Goal: Contribute content: Contribute content

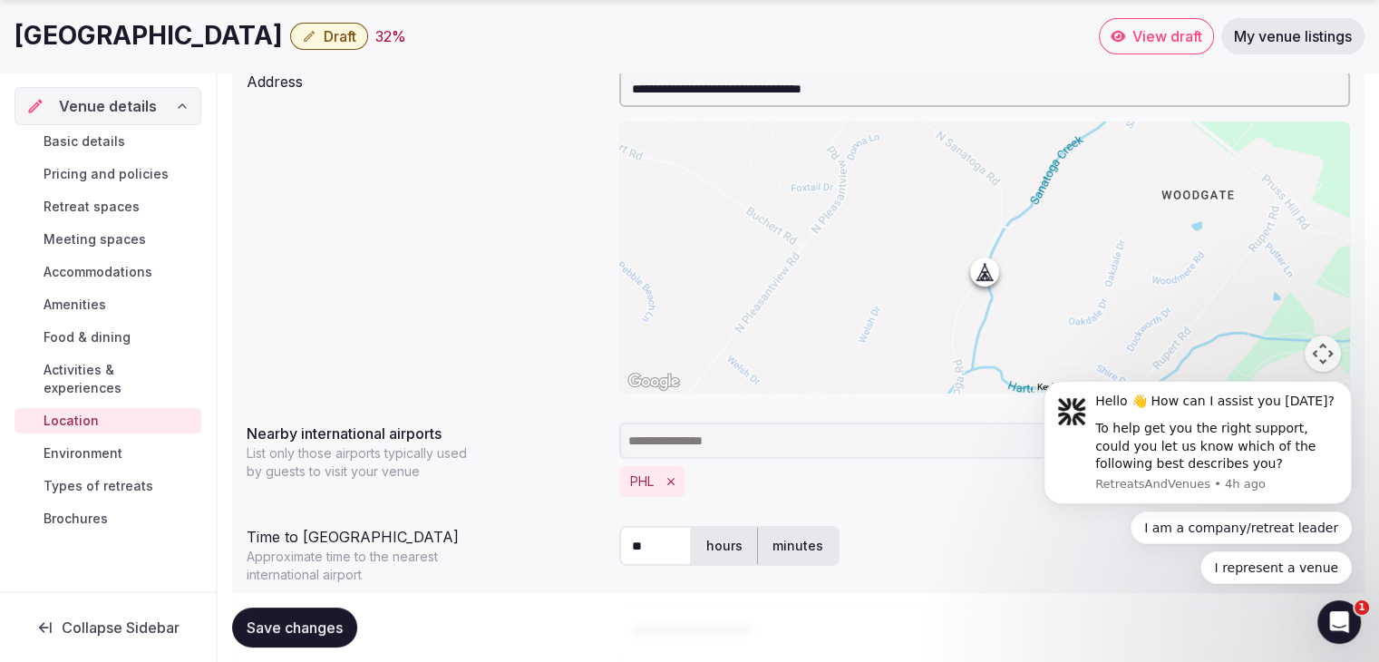
scroll to position [236, 0]
click at [73, 509] on span "Brochures" at bounding box center [76, 518] width 64 height 18
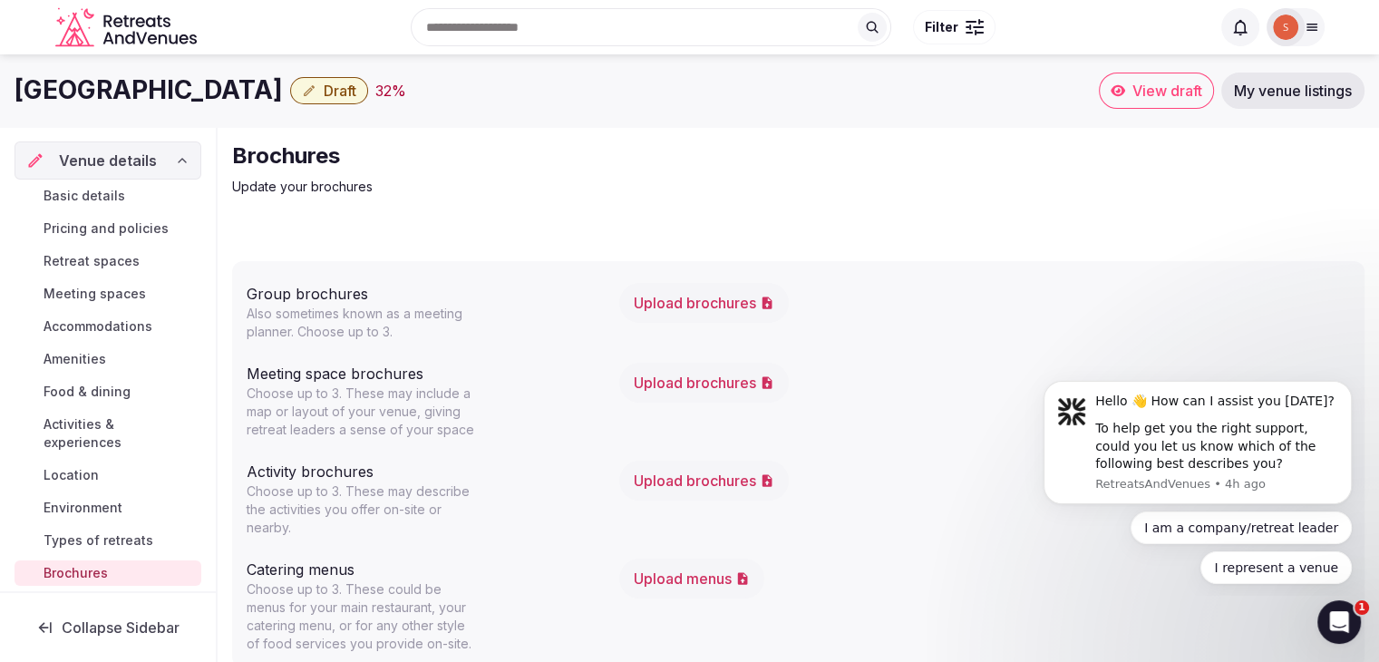
scroll to position [38, 0]
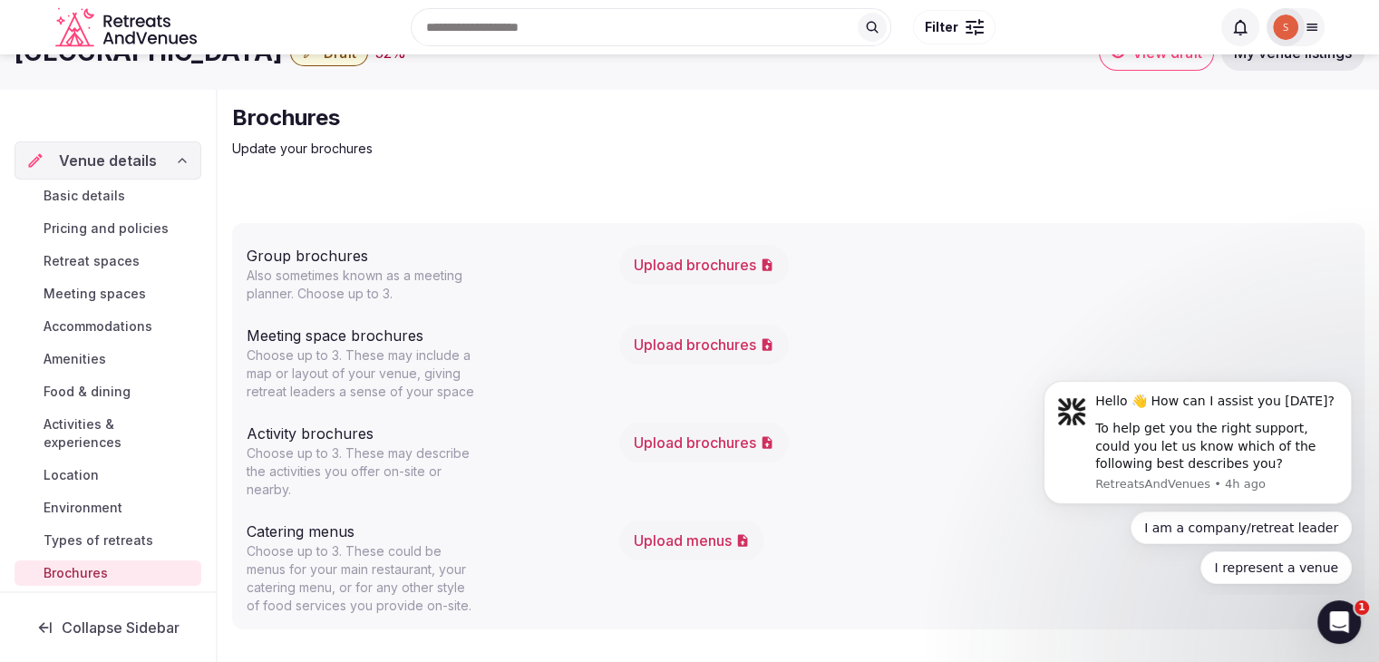
click at [696, 265] on button "Upload brochures" at bounding box center [704, 265] width 170 height 40
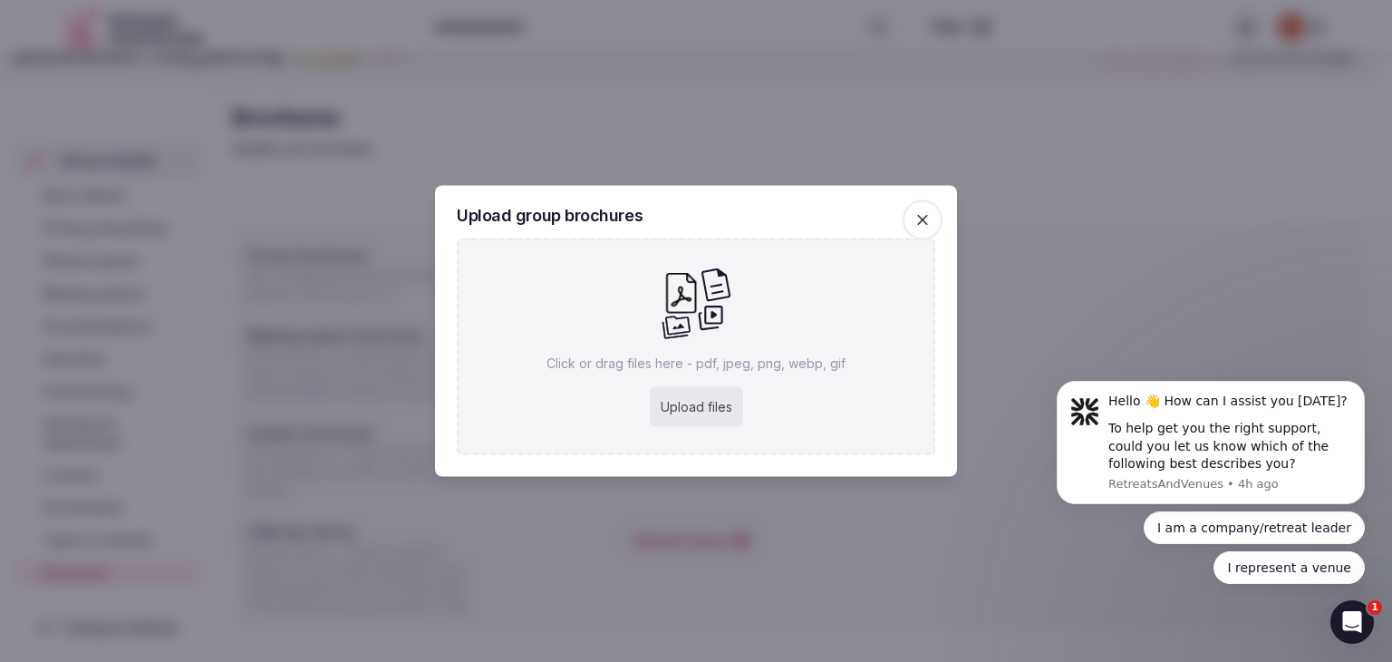
click at [714, 393] on div "Upload files" at bounding box center [696, 407] width 93 height 40
type input "**********"
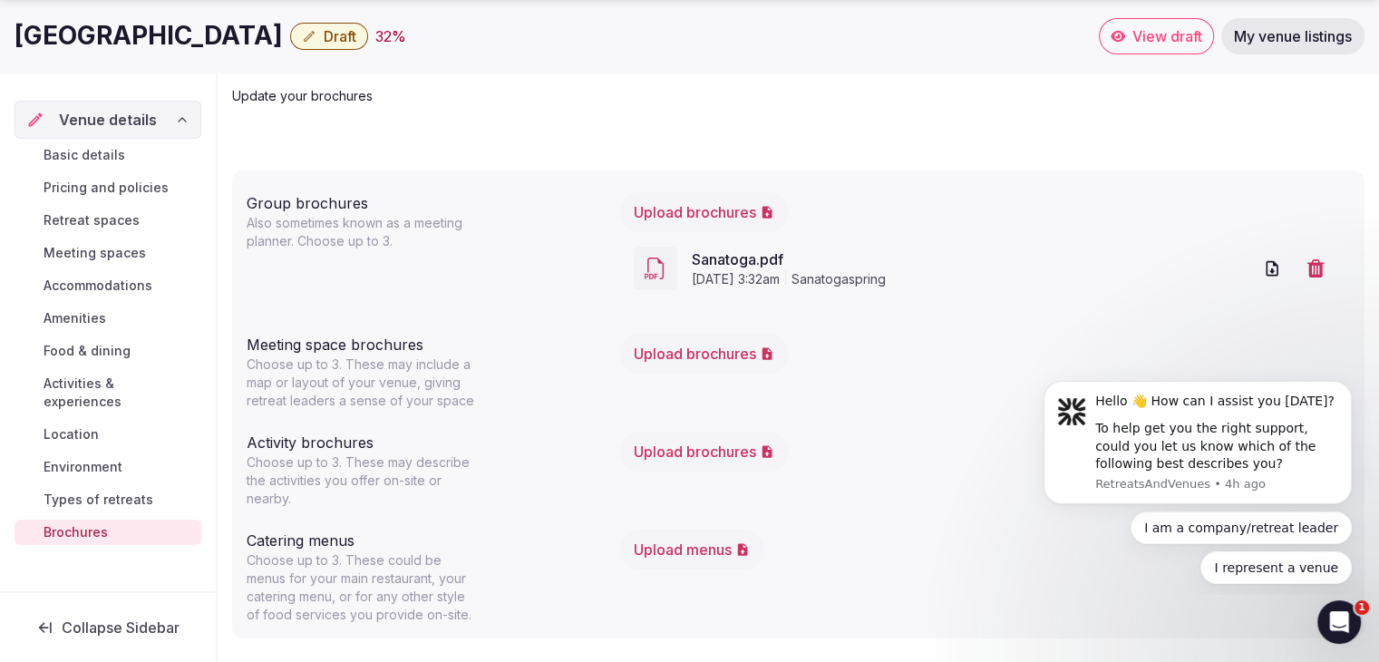
scroll to position [100, 0]
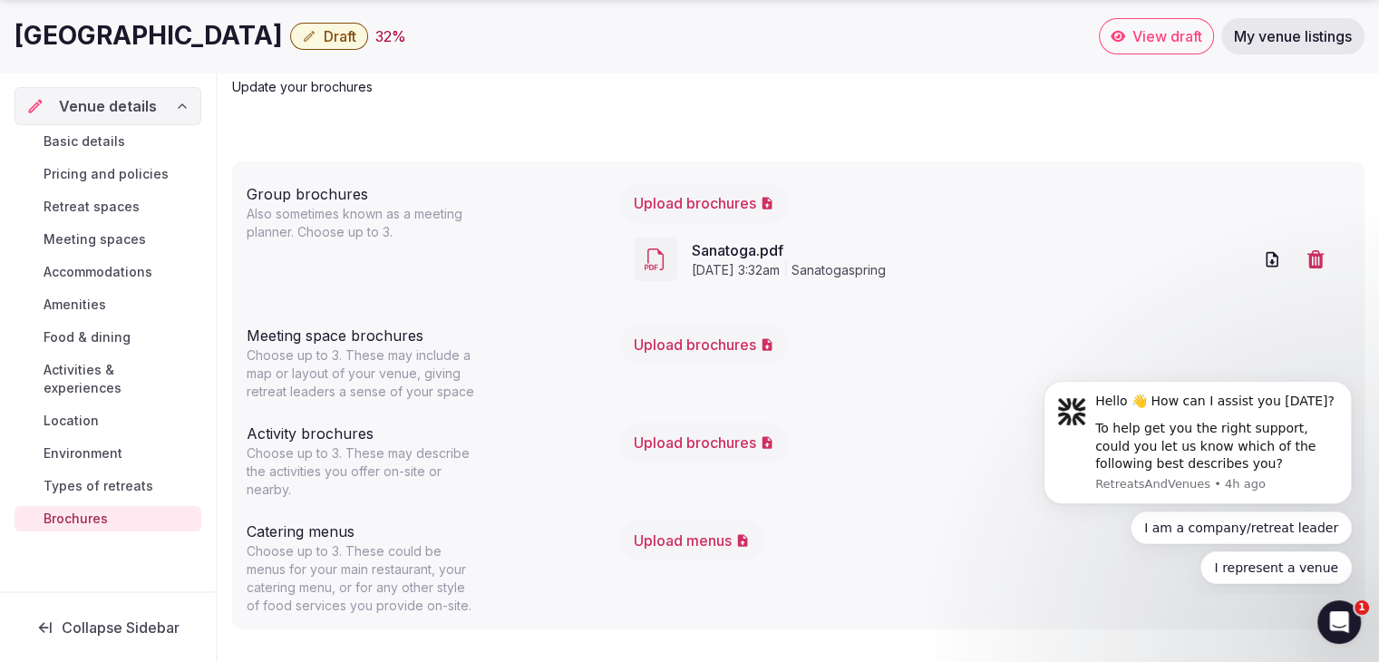
click at [771, 341] on icon "button" at bounding box center [767, 344] width 10 height 12
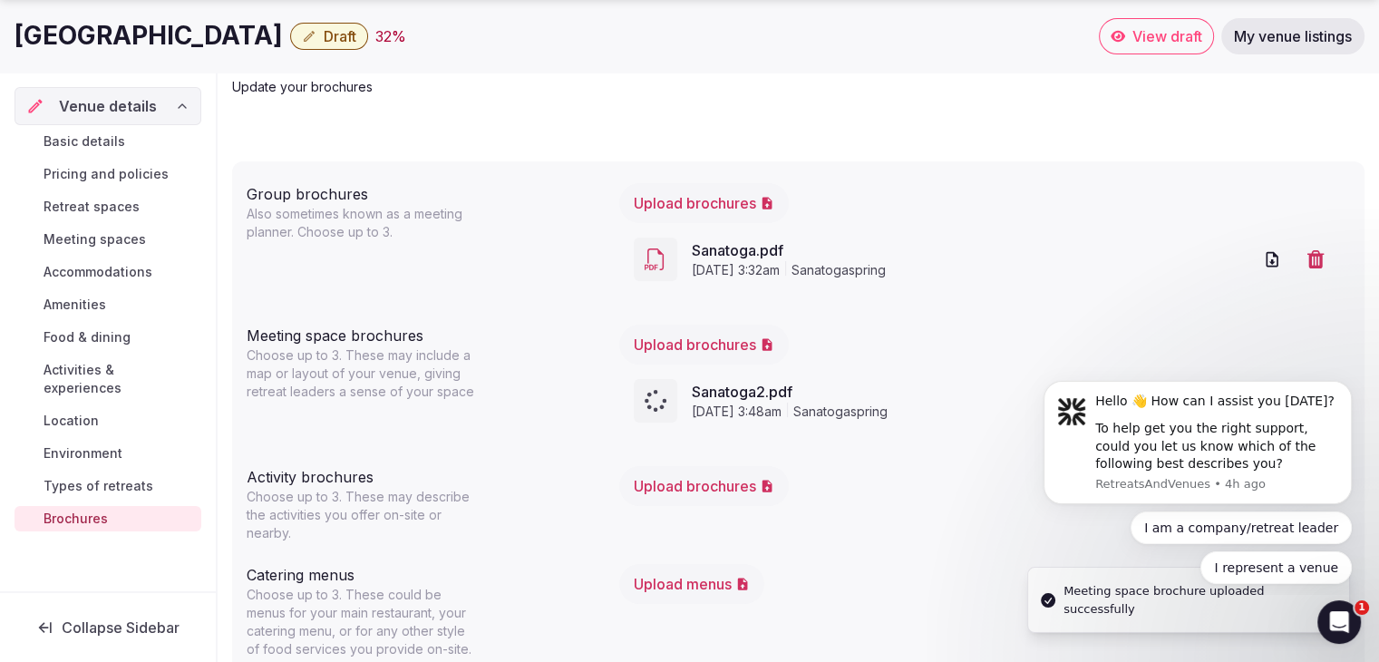
scroll to position [143, 0]
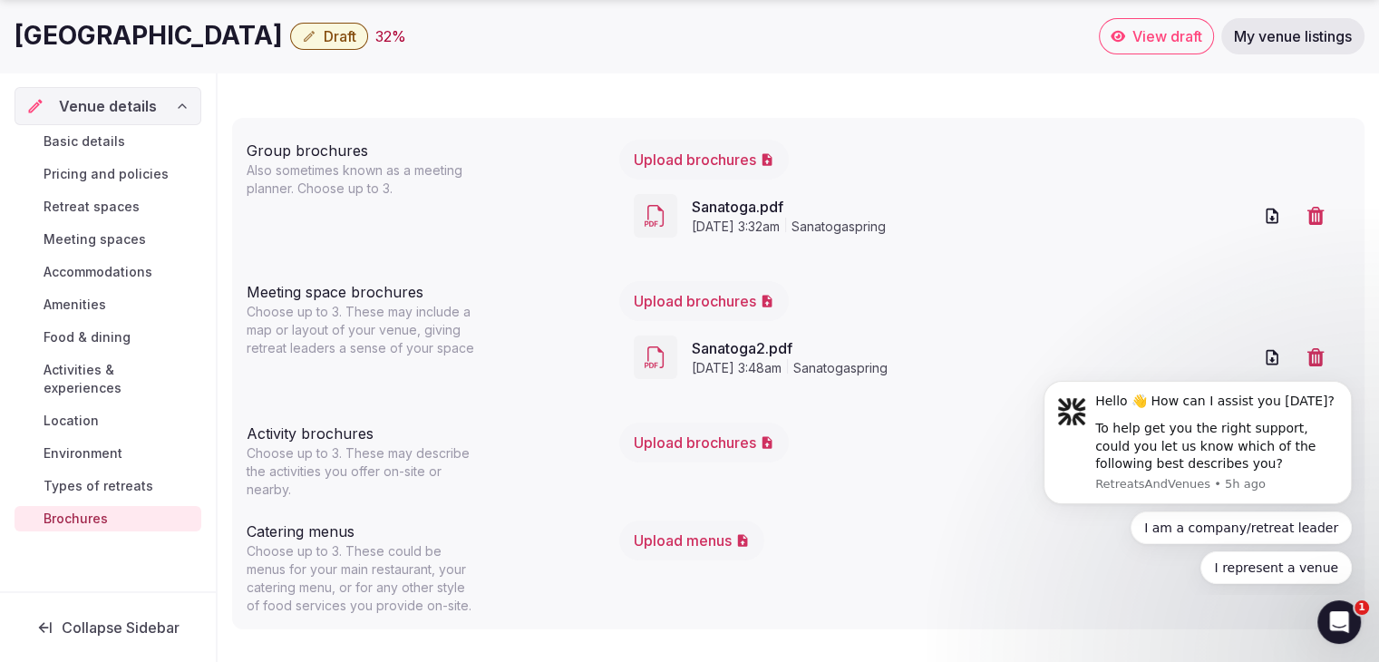
click at [482, 454] on div "Activity brochures Choose up to 3. These may describe the activities you offer …" at bounding box center [426, 456] width 358 height 83
click at [685, 440] on button "Upload brochures" at bounding box center [704, 442] width 170 height 40
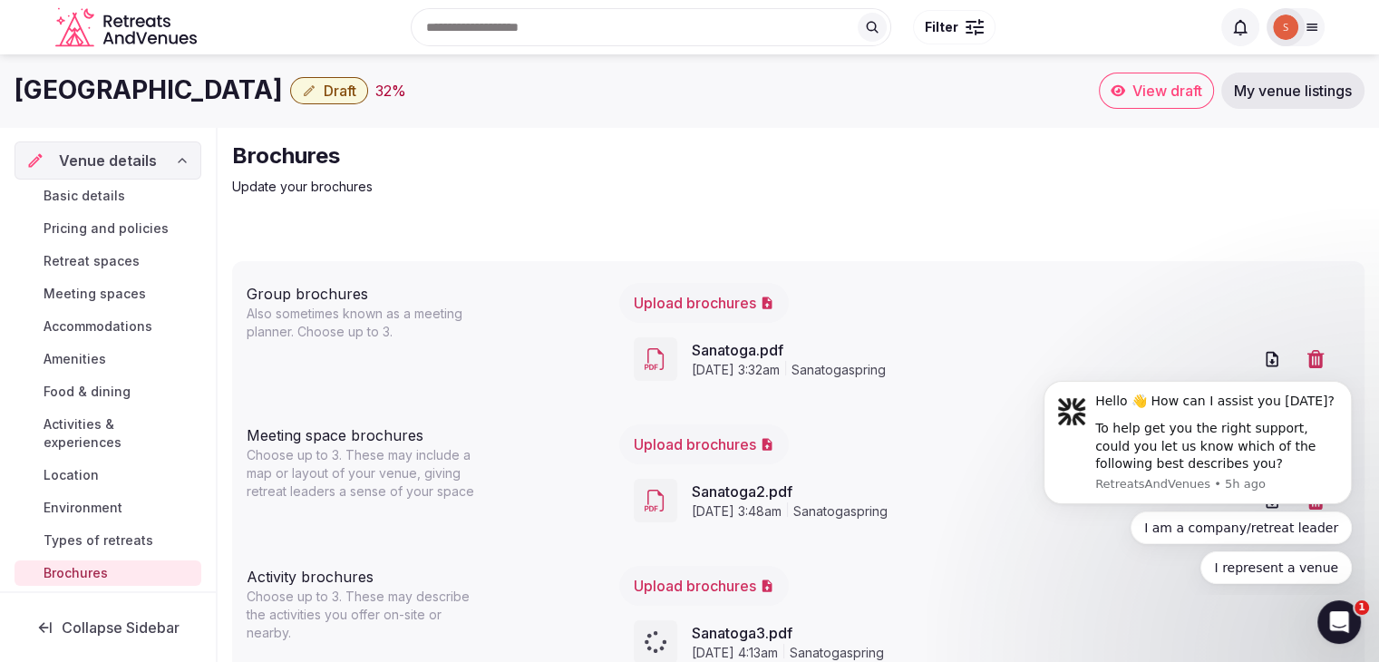
scroll to position [187, 0]
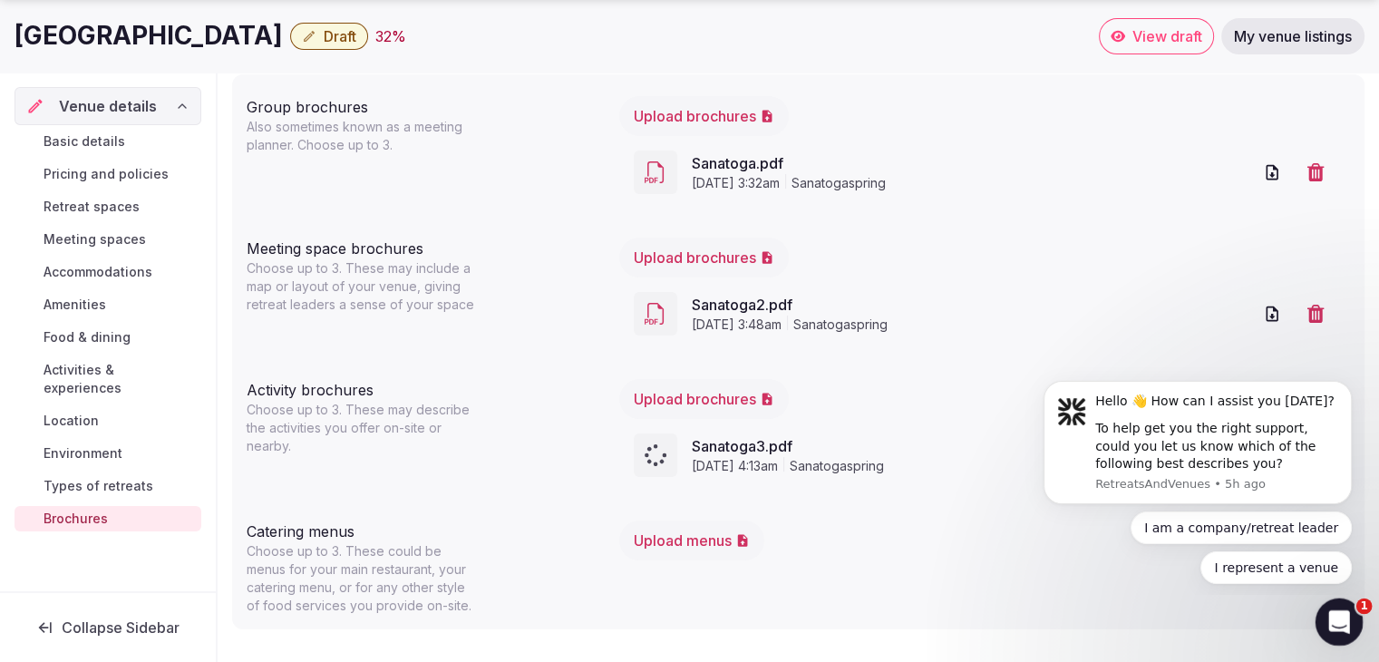
click at [1349, 620] on div "Open Intercom Messenger" at bounding box center [1336, 619] width 60 height 60
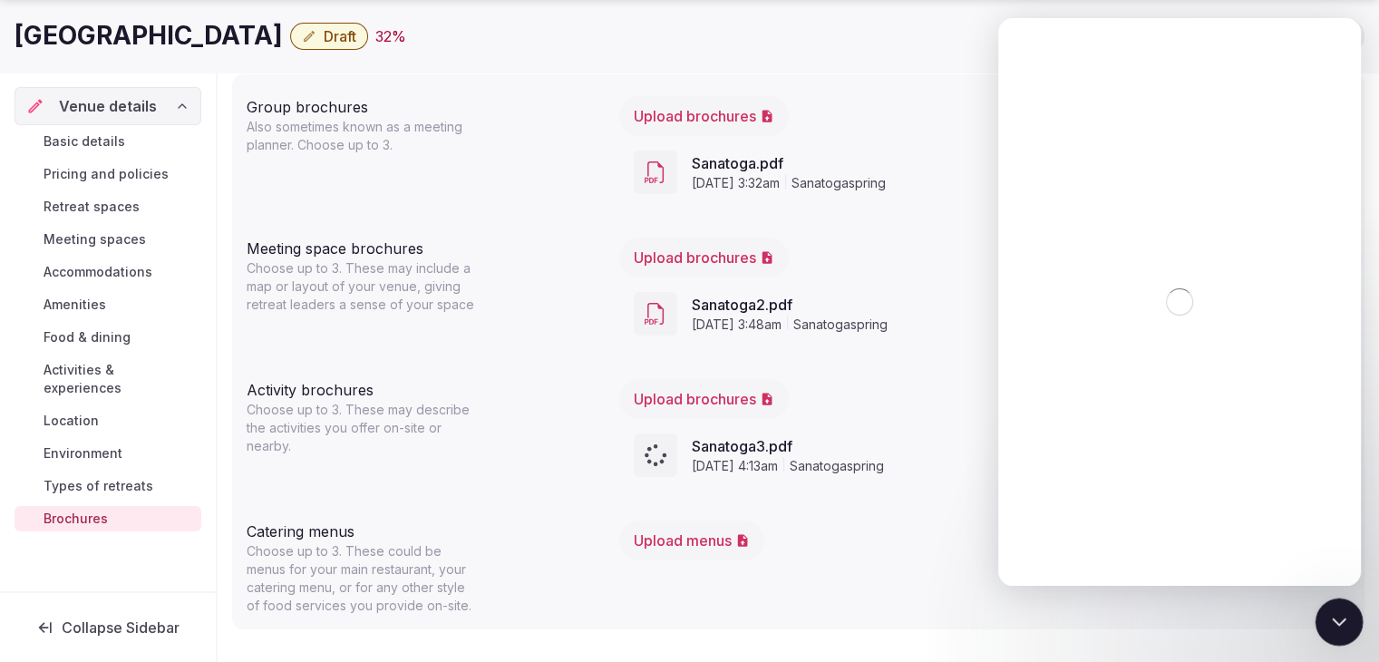
scroll to position [0, 0]
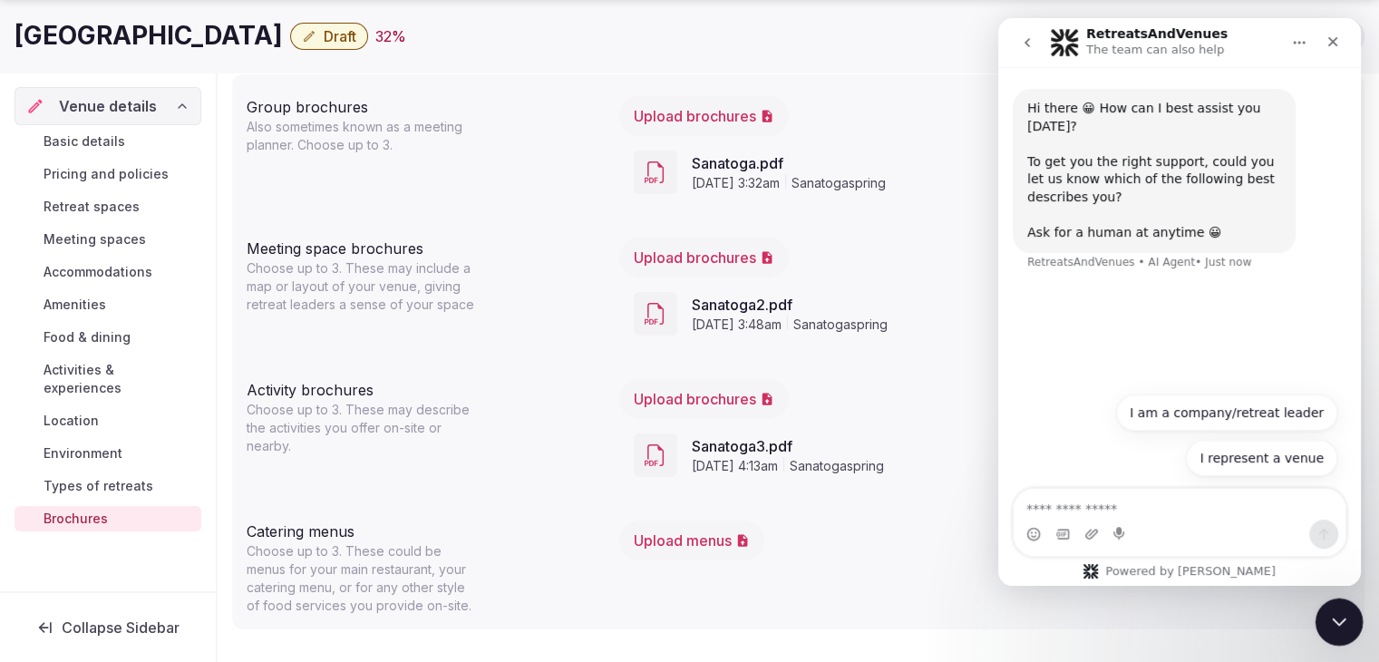
click at [1341, 621] on icon "Close Intercom Messenger" at bounding box center [1336, 619] width 22 height 22
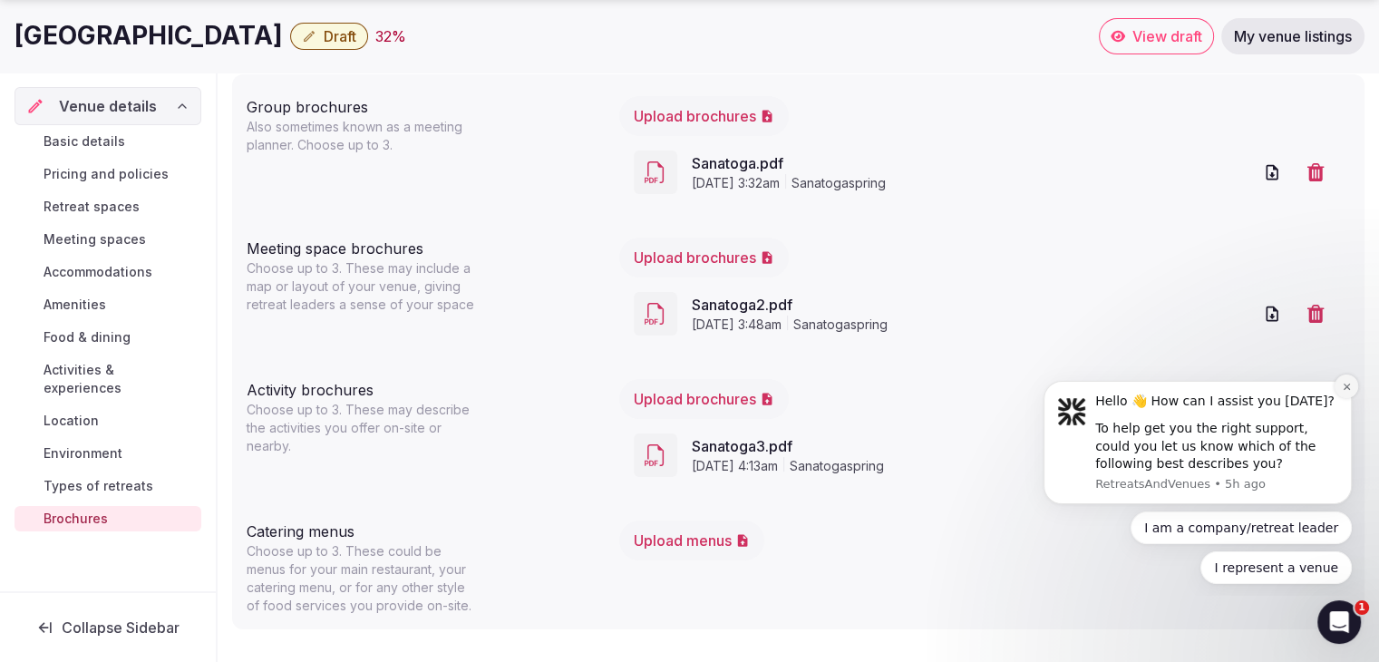
click at [1347, 391] on icon "Dismiss notification" at bounding box center [1347, 387] width 10 height 10
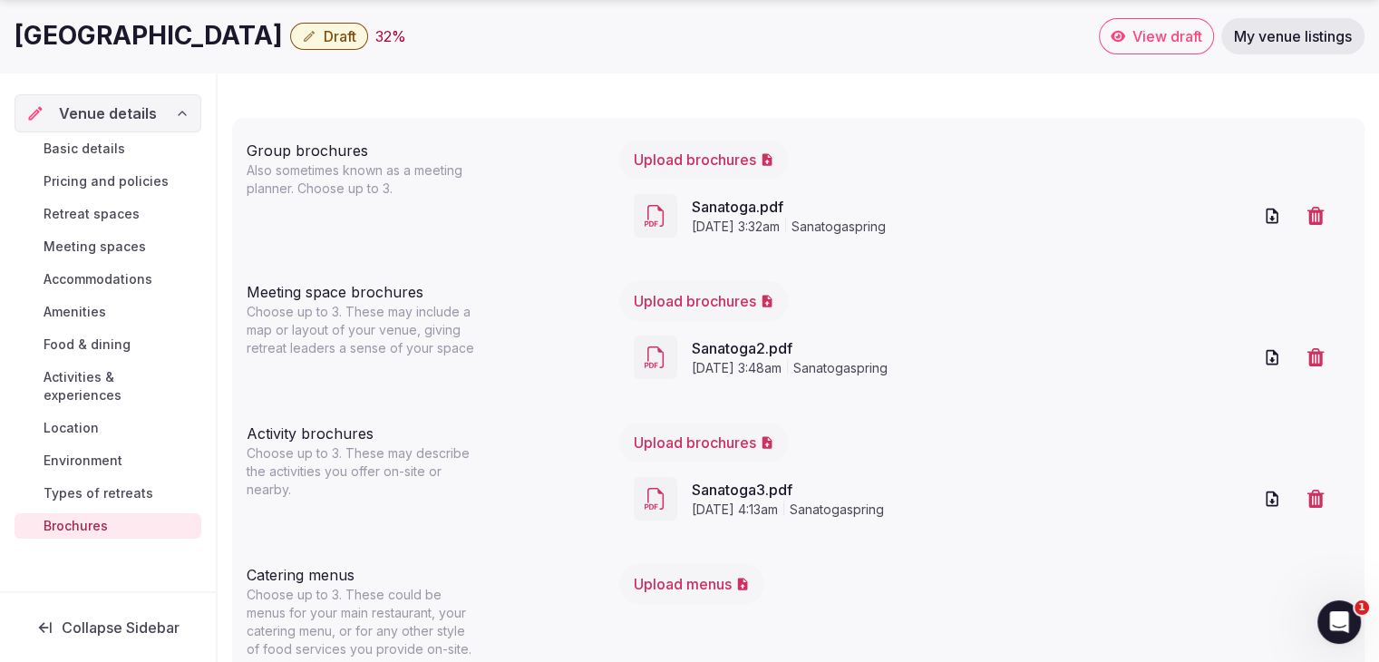
scroll to position [187, 0]
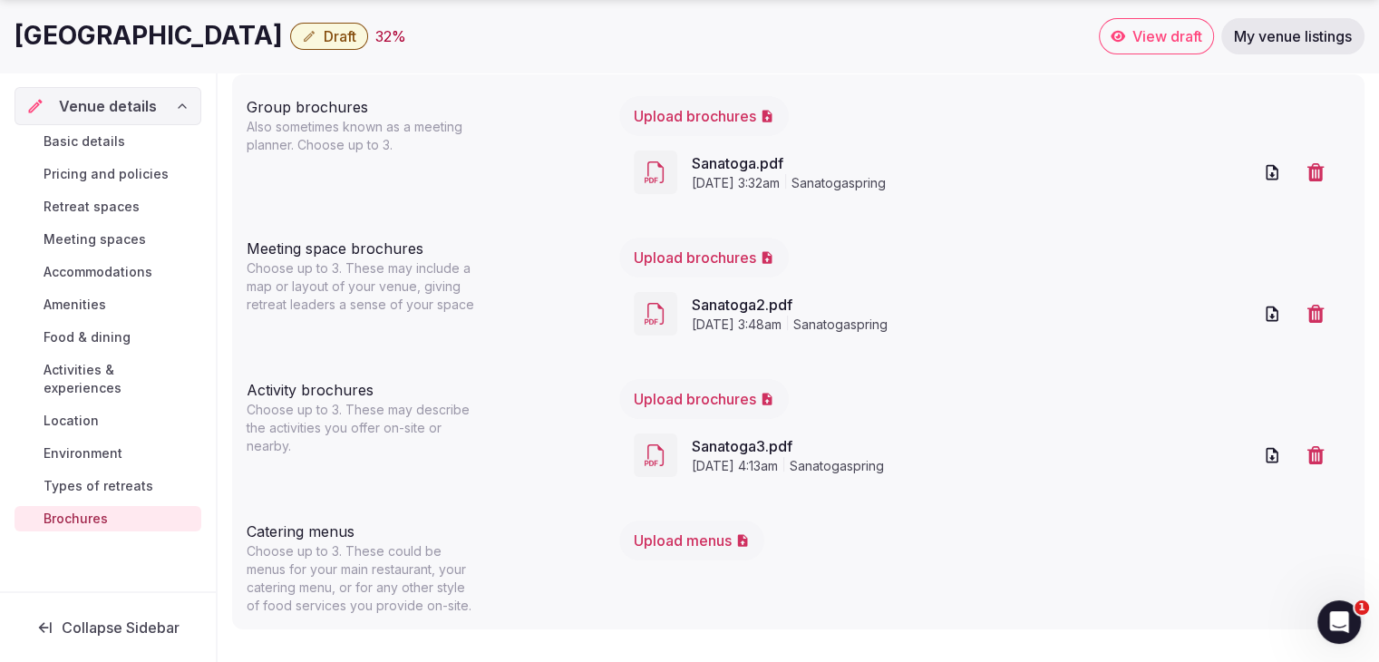
click at [1153, 41] on span "View draft" at bounding box center [1167, 36] width 70 height 18
click at [1124, 35] on link "View draft" at bounding box center [1156, 36] width 115 height 36
click at [119, 331] on span "Food & dining" at bounding box center [87, 337] width 87 height 18
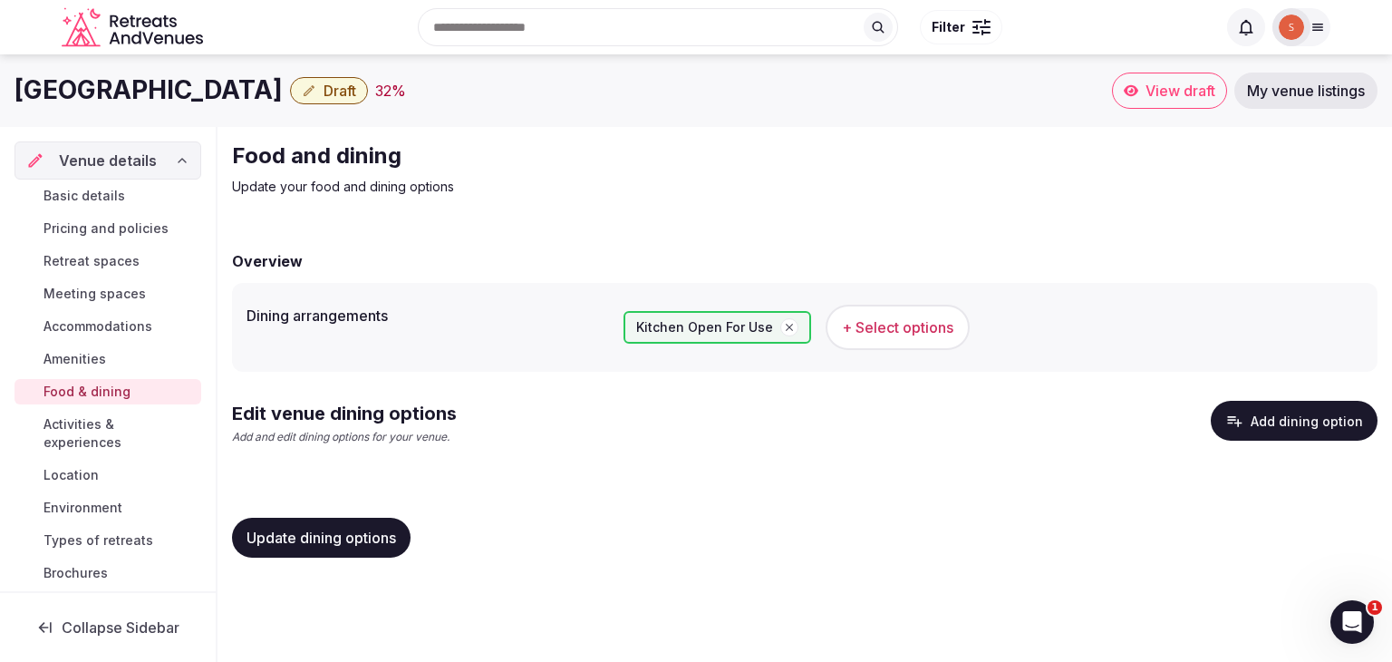
click at [874, 332] on span "+ Select options" at bounding box center [898, 327] width 112 height 20
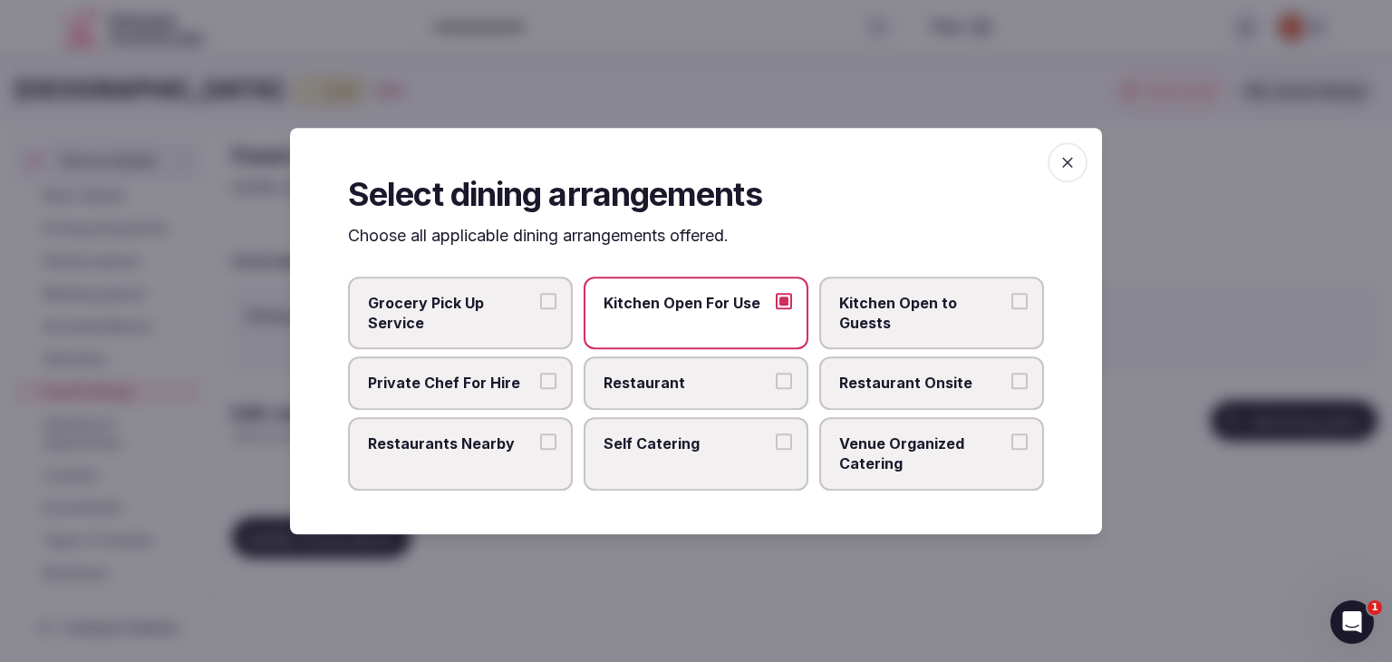
click at [1076, 162] on icon "button" at bounding box center [1068, 162] width 18 height 18
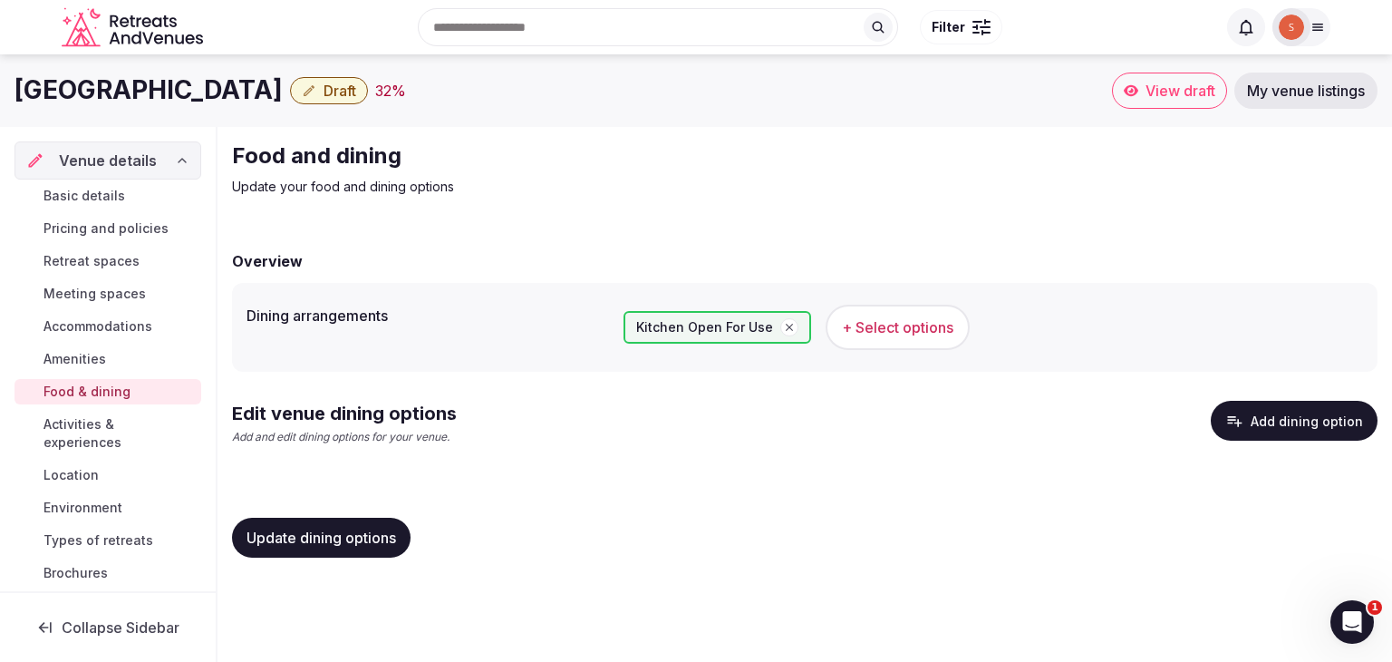
click at [78, 465] on link "Location" at bounding box center [108, 474] width 187 height 25
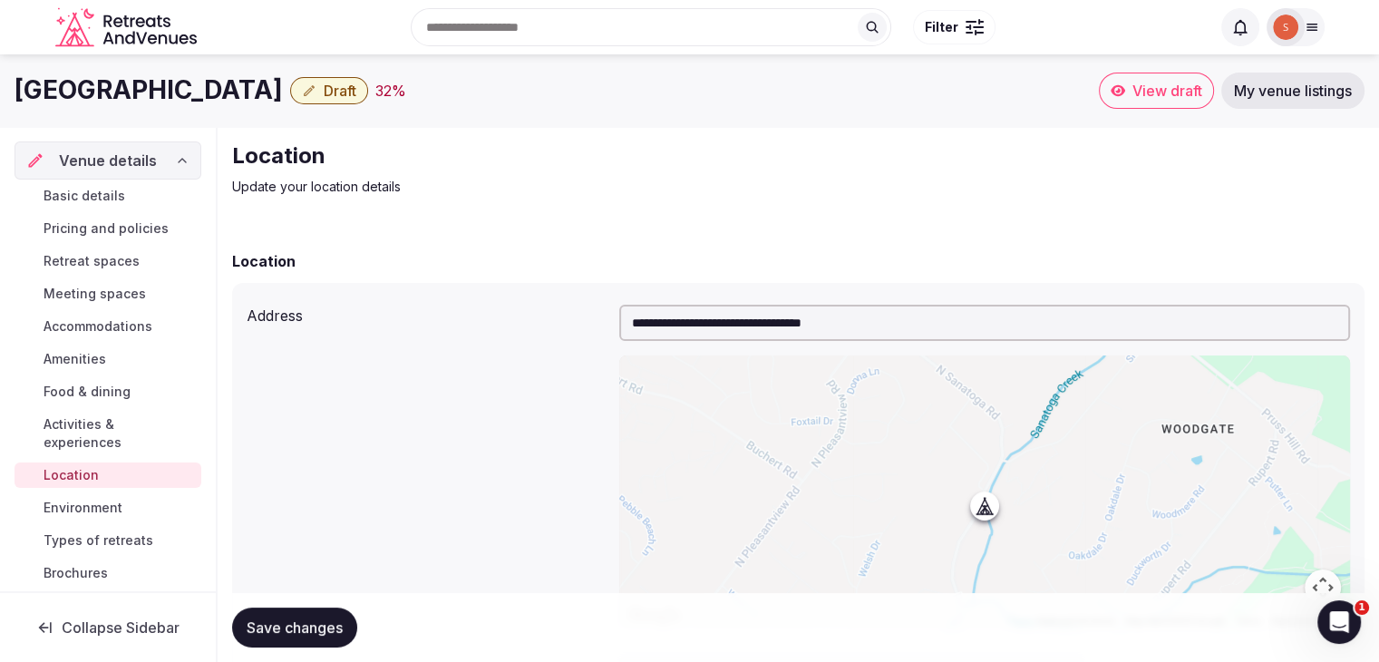
click at [98, 564] on span "Brochures" at bounding box center [76, 573] width 64 height 18
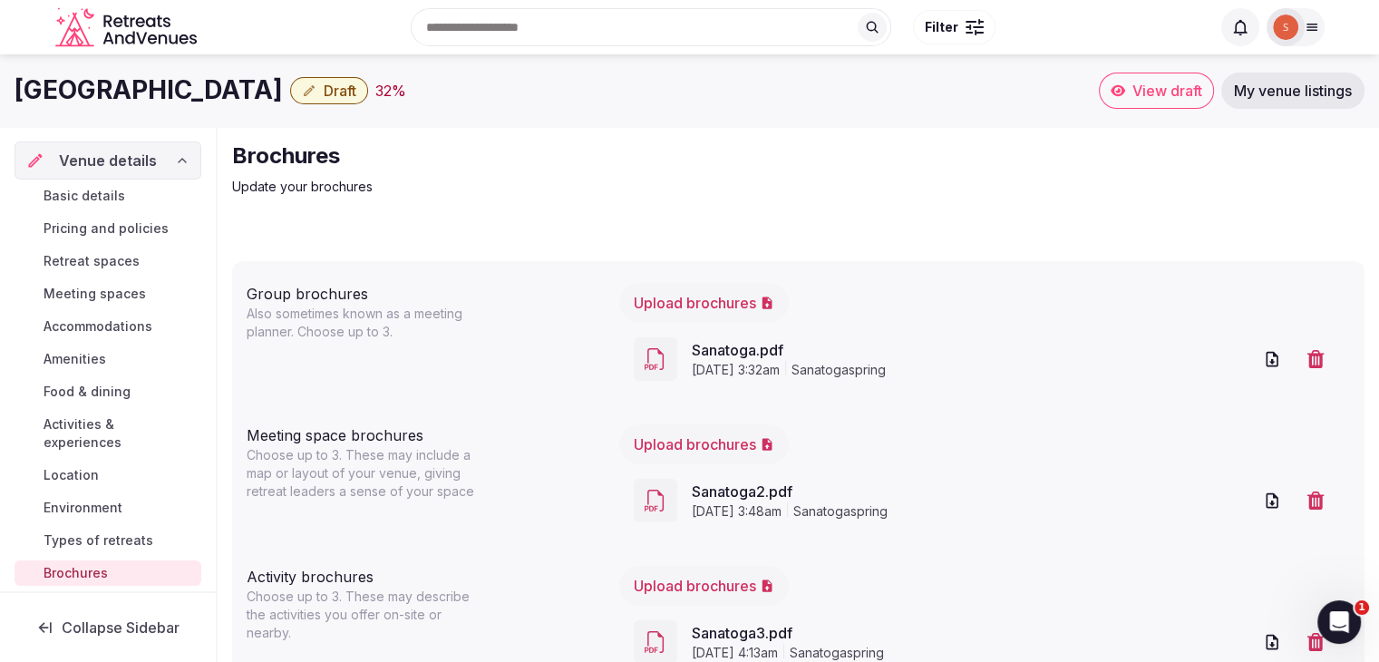
scroll to position [187, 0]
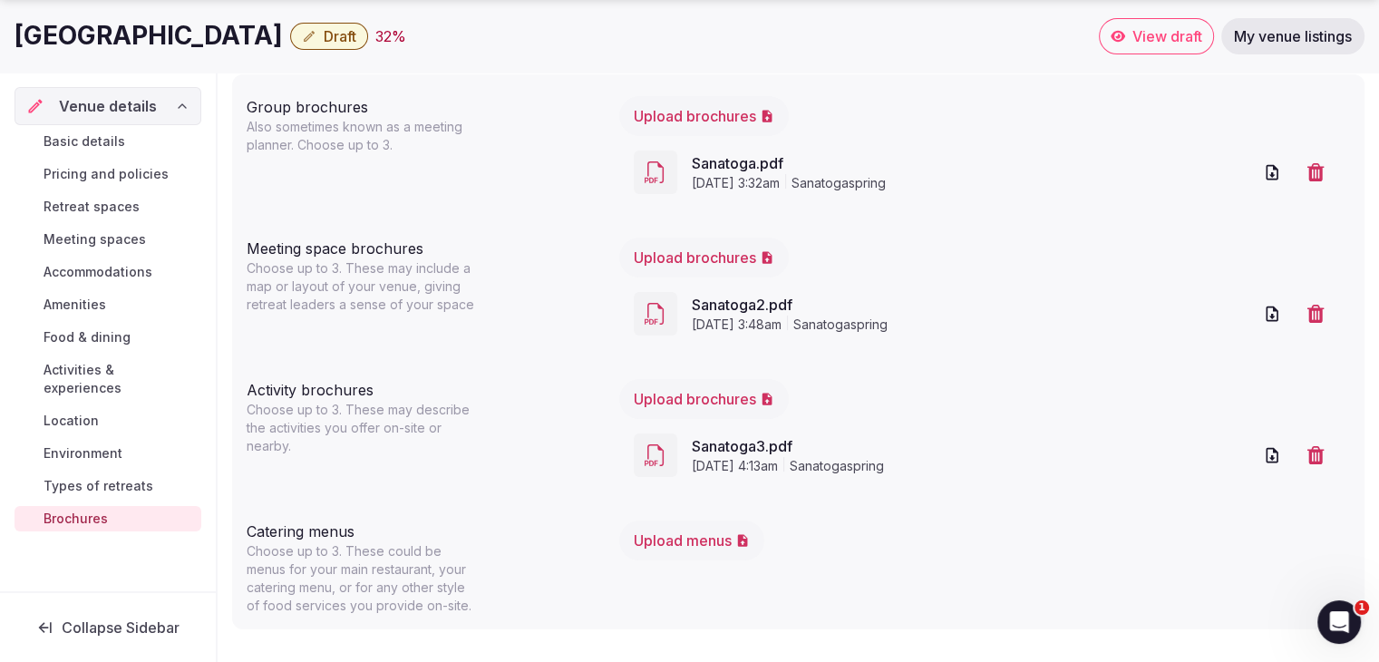
click at [495, 385] on div "Activity brochures" at bounding box center [426, 386] width 358 height 29
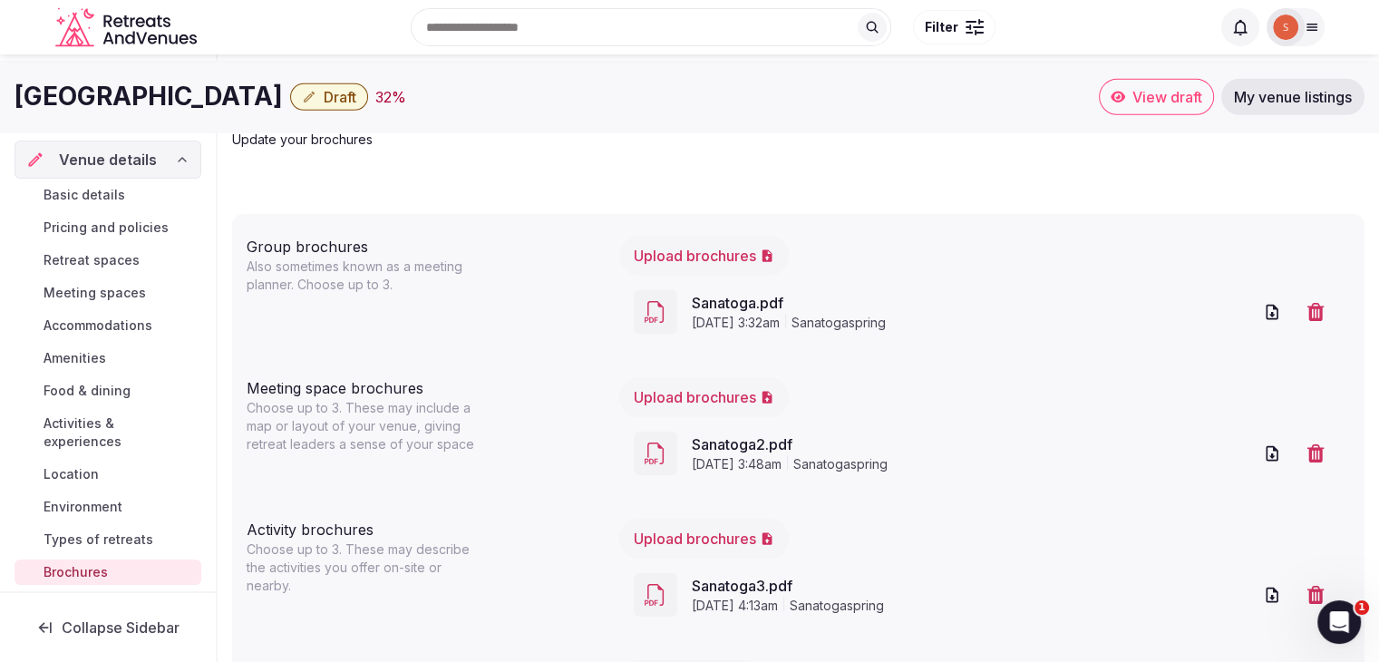
scroll to position [39, 0]
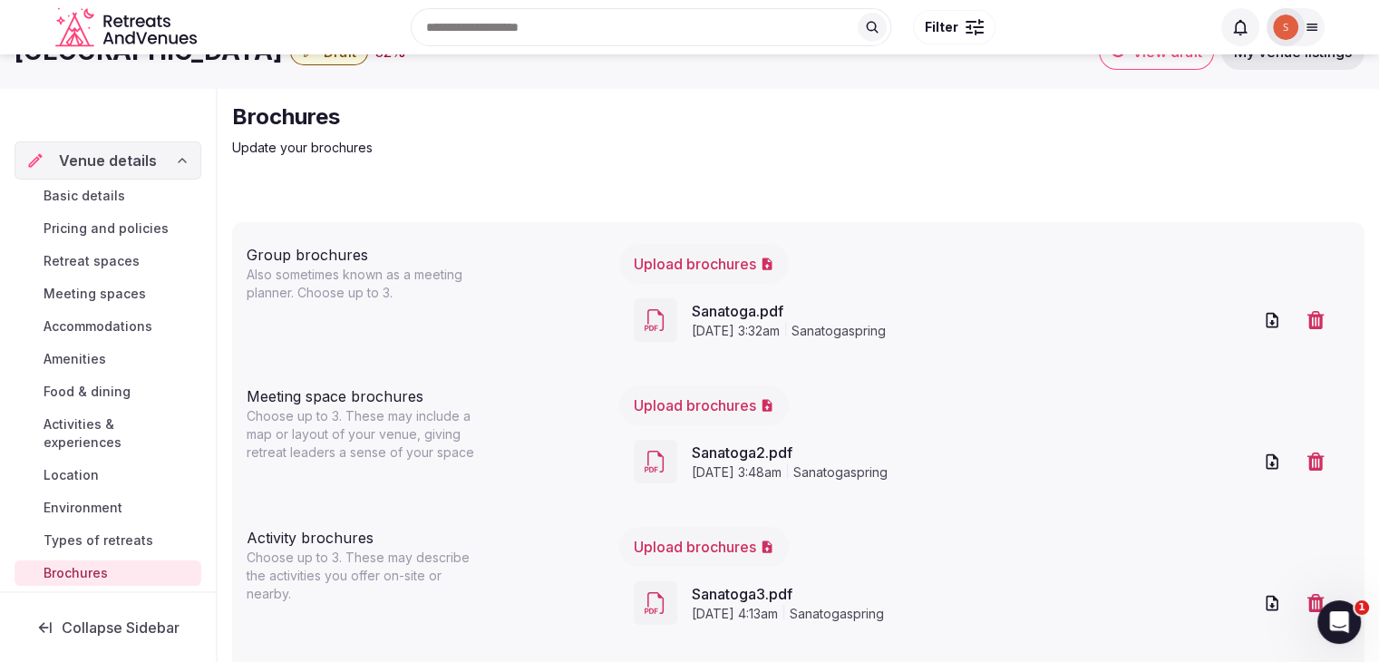
click at [174, 168] on div "Venue details" at bounding box center [107, 161] width 163 height 22
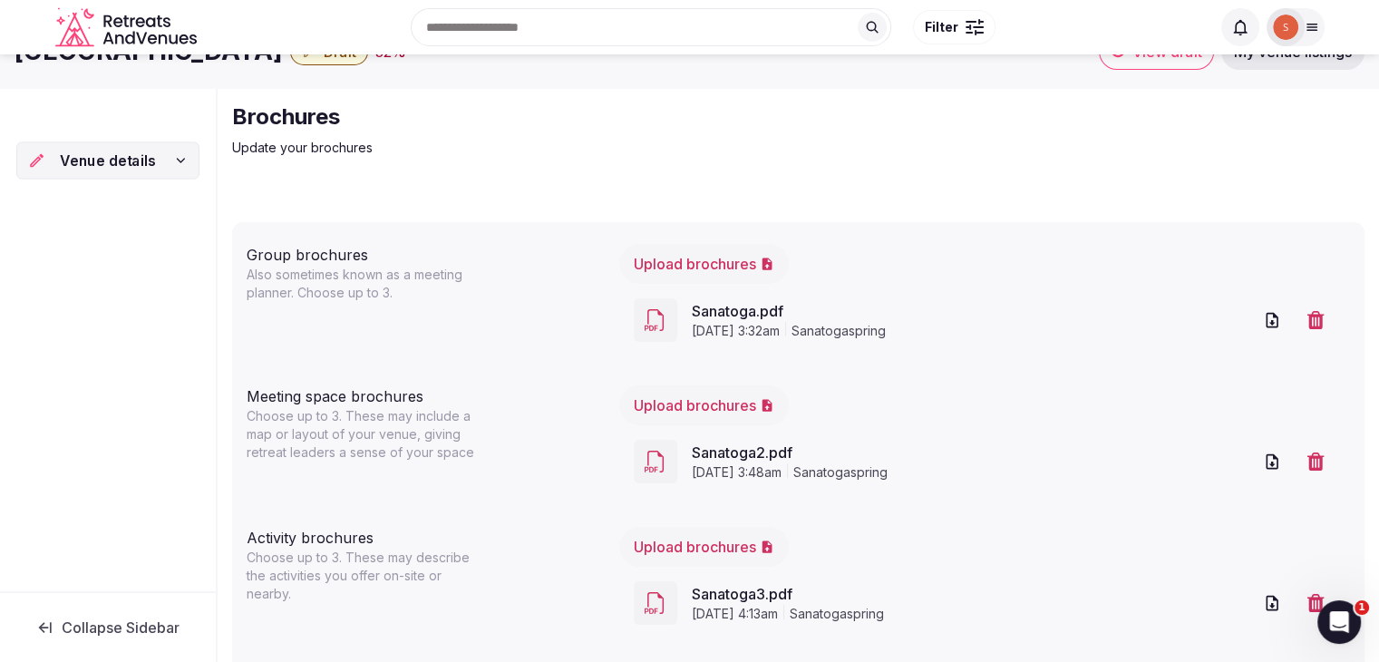
click at [174, 168] on div "Venue details" at bounding box center [108, 161] width 160 height 22
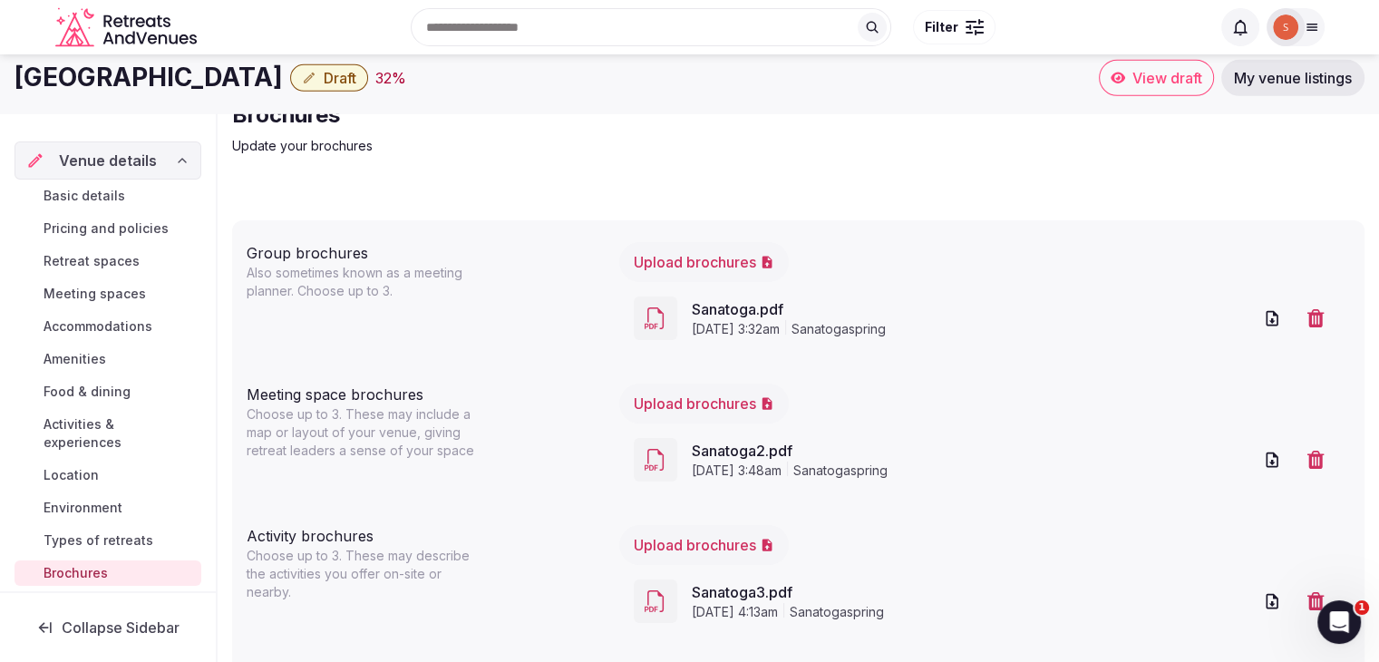
scroll to position [0, 0]
